Goal: Transaction & Acquisition: Purchase product/service

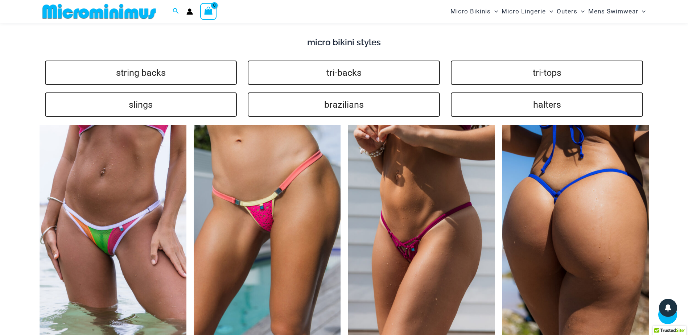
scroll to position [1589, 0]
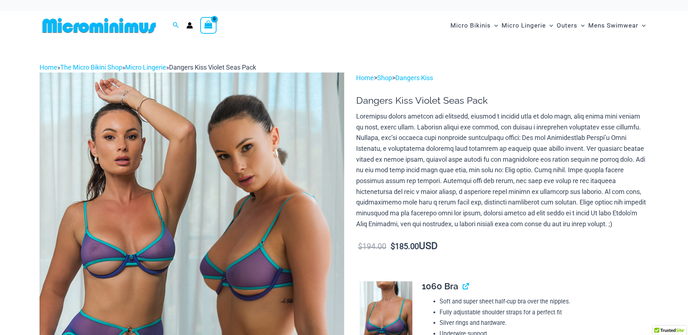
click at [301, 165] on img at bounding box center [192, 300] width 304 height 457
click at [239, 161] on img at bounding box center [192, 300] width 304 height 457
